Goal: Information Seeking & Learning: Learn about a topic

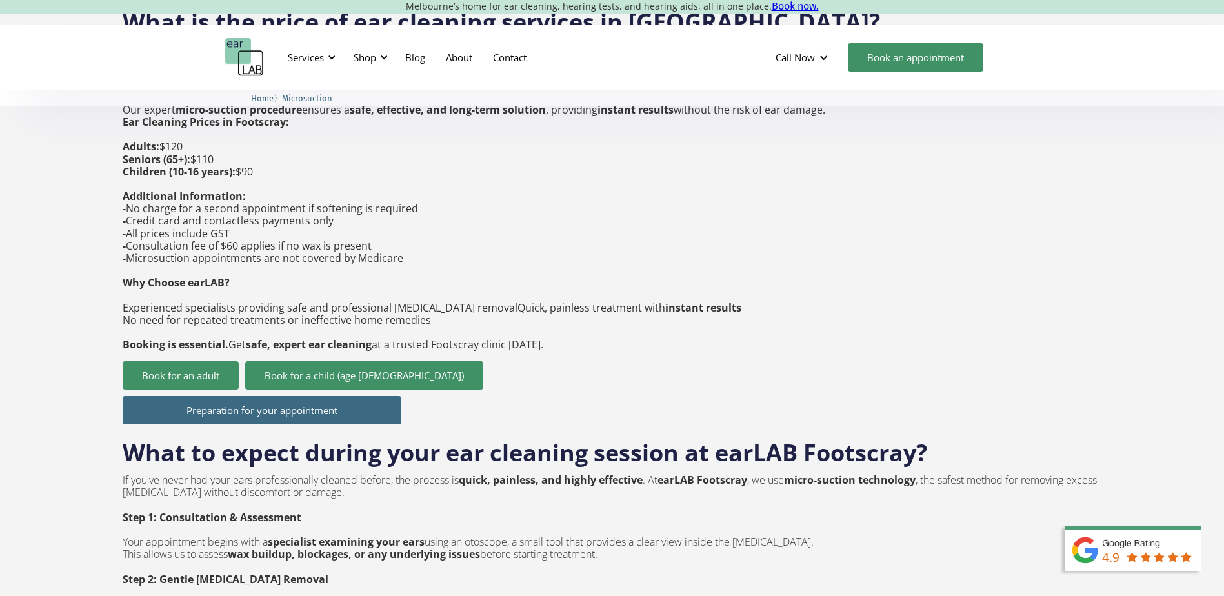
scroll to position [1355, 0]
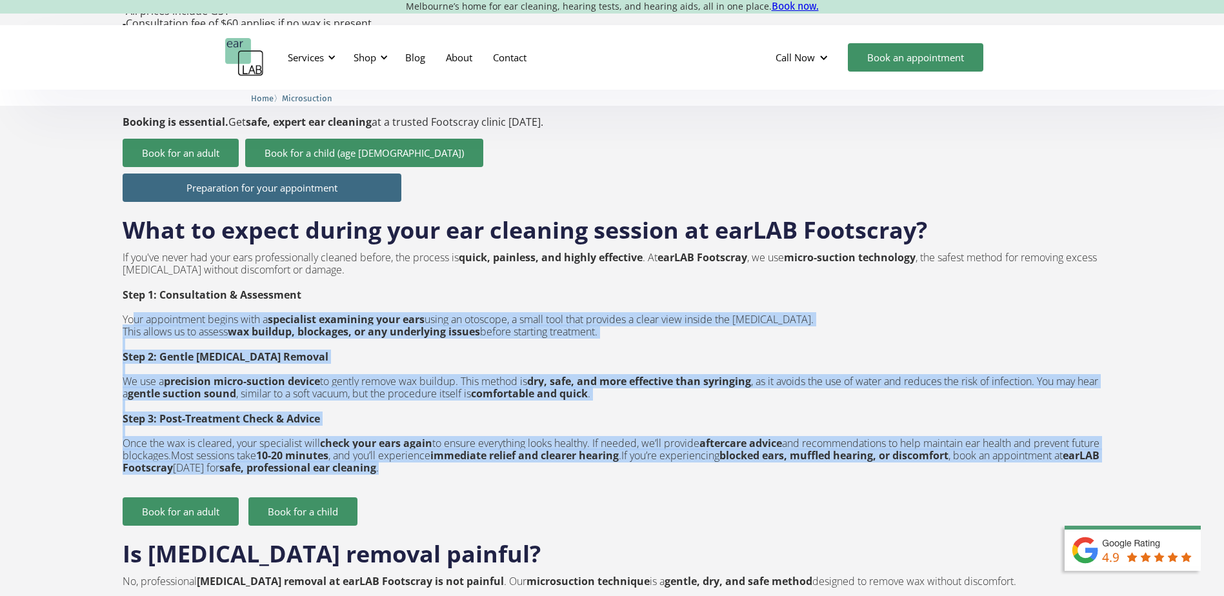
drag, startPoint x: 131, startPoint y: 290, endPoint x: 686, endPoint y: 438, distance: 574.7
click at [686, 438] on p "If you've never had your ears professionally cleaned before, the process is qui…" at bounding box center [612, 363] width 979 height 223
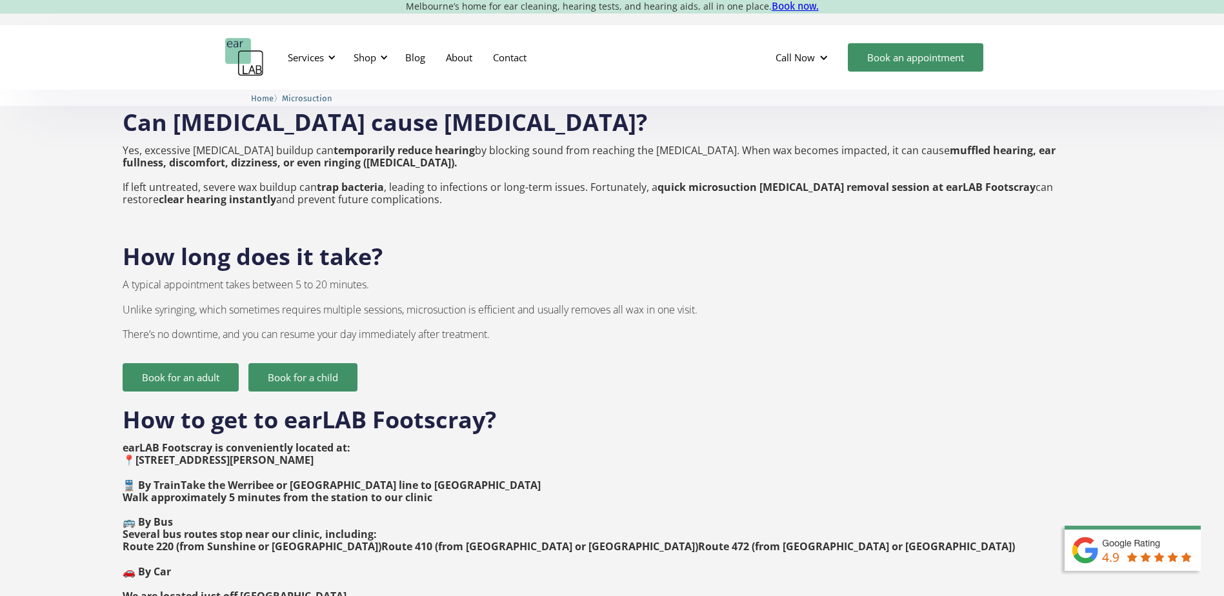
scroll to position [2129, 0]
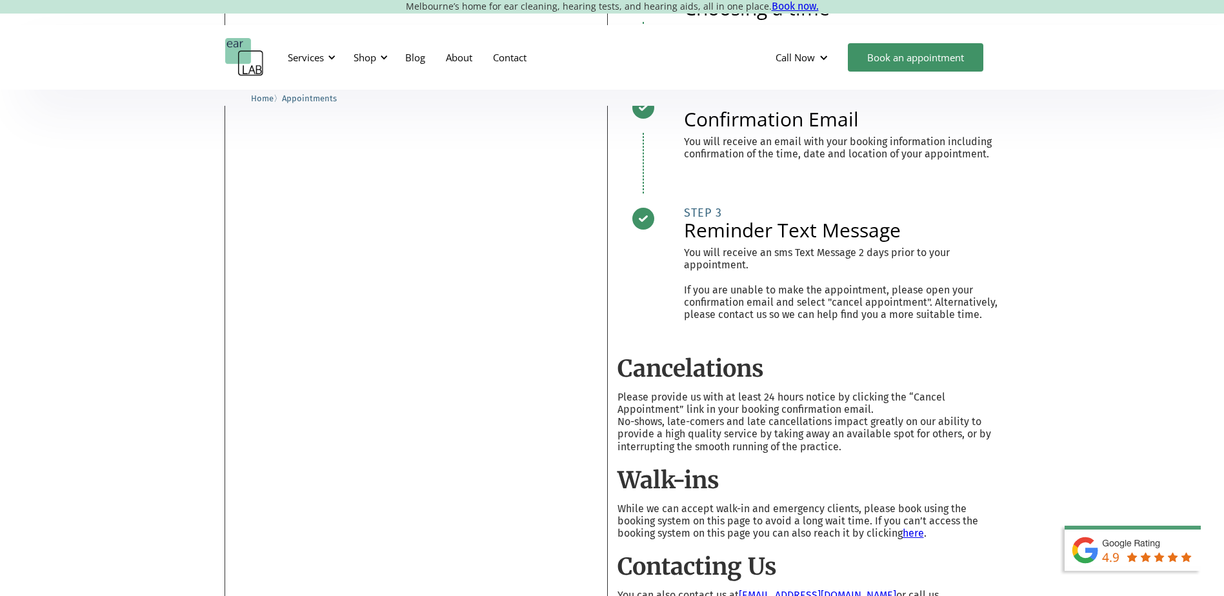
scroll to position [129, 0]
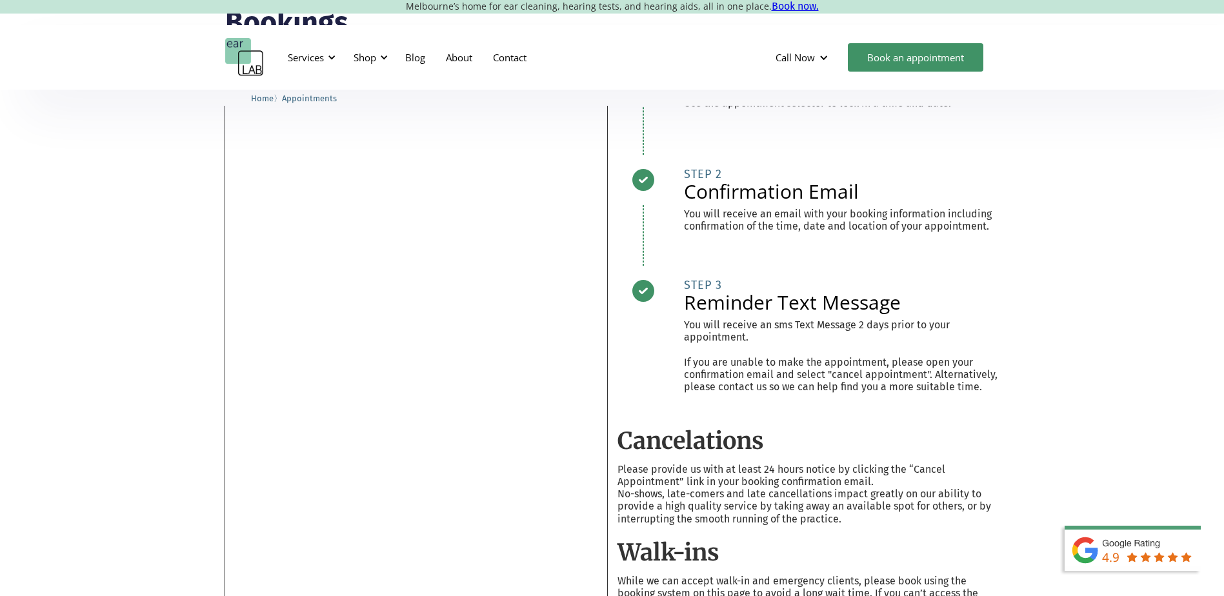
click at [150, 399] on div "Bookings Cancelations Please provide us with at least 24 hours notice by clicki…" at bounding box center [612, 359] width 1224 height 797
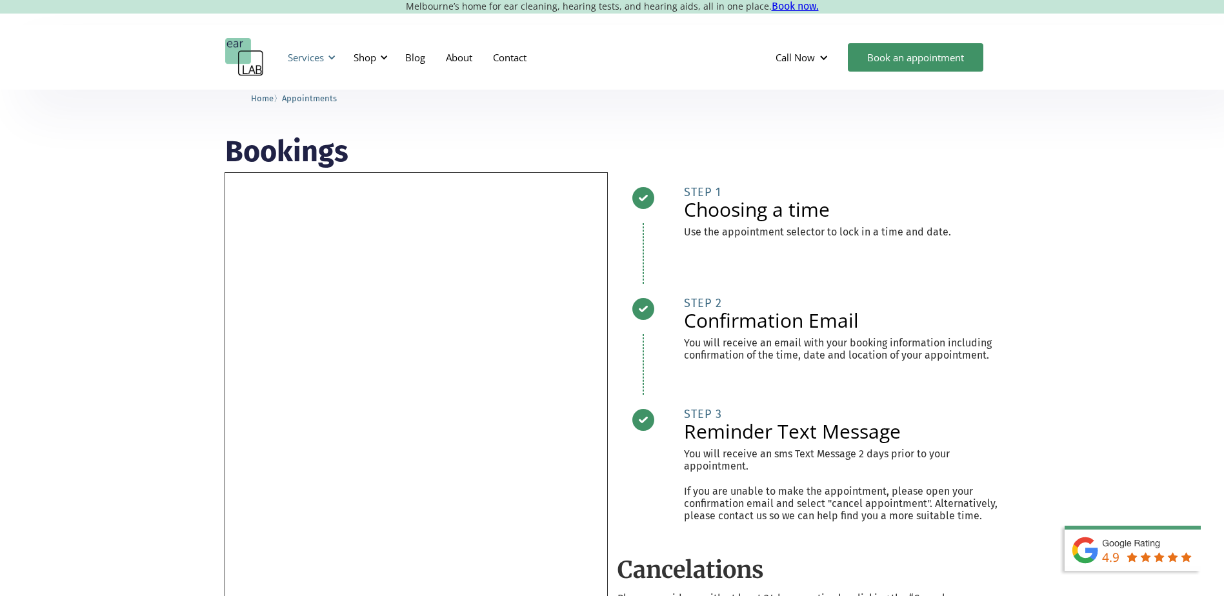
click at [321, 60] on div "Services" at bounding box center [306, 57] width 36 height 13
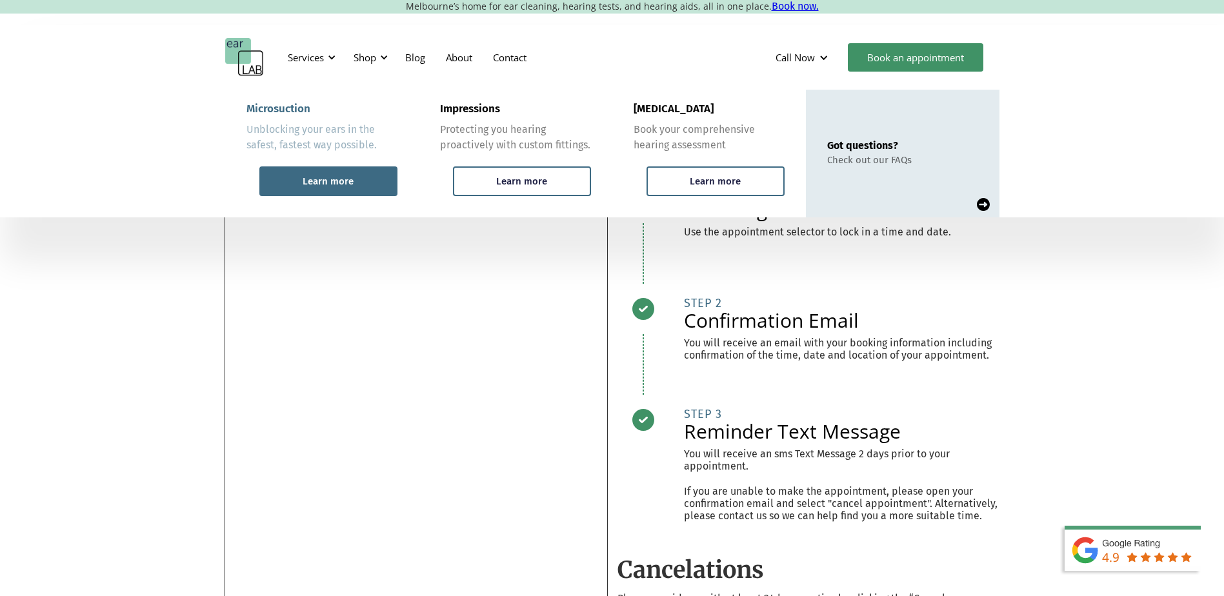
click at [294, 172] on div "Learn more" at bounding box center [328, 181] width 138 height 30
